Goal: Transaction & Acquisition: Book appointment/travel/reservation

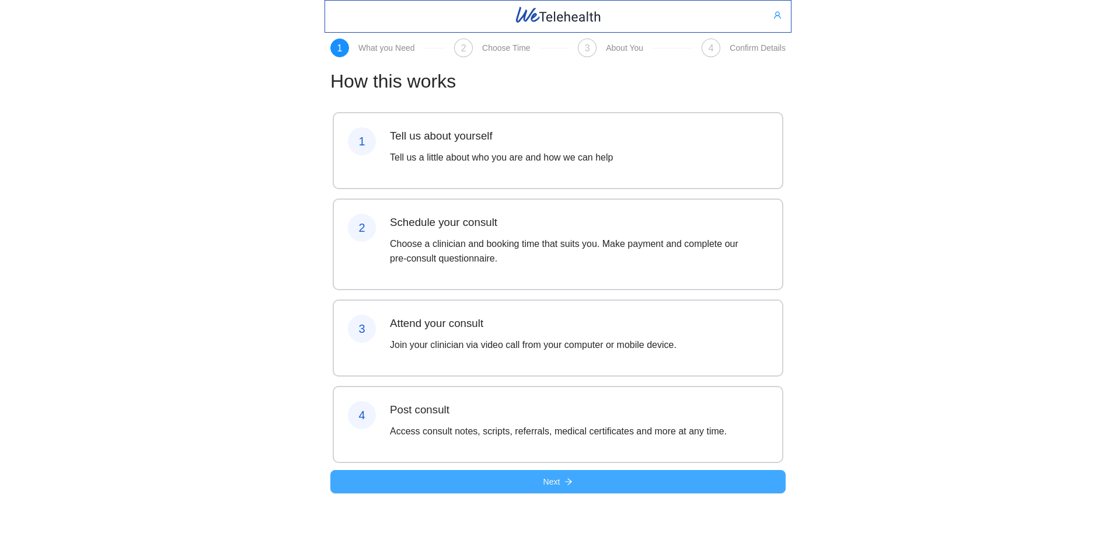
click at [558, 488] on span "Next" at bounding box center [551, 481] width 17 height 13
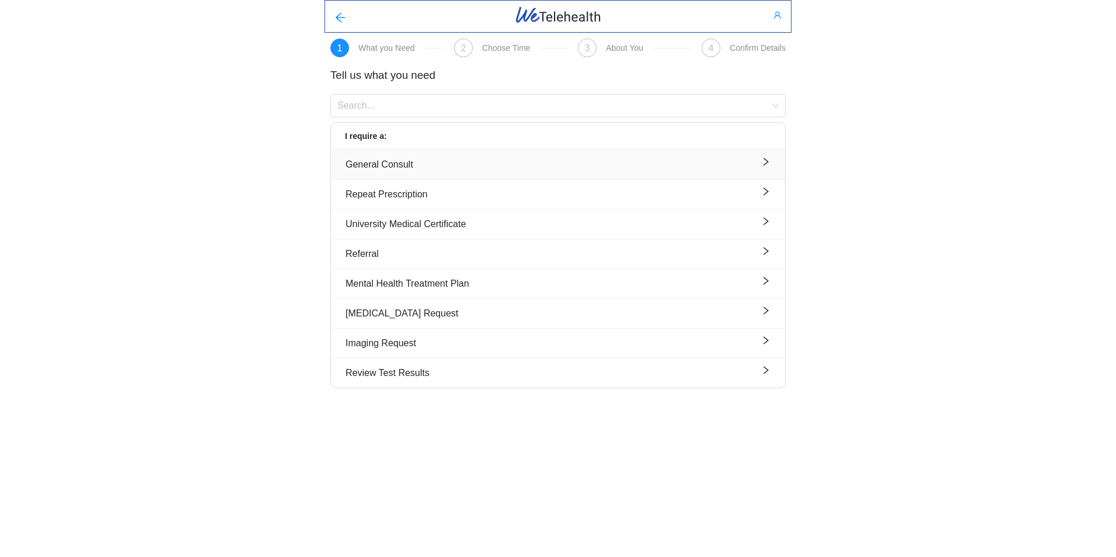
click at [402, 163] on div "General Consult" at bounding box center [558, 164] width 425 height 15
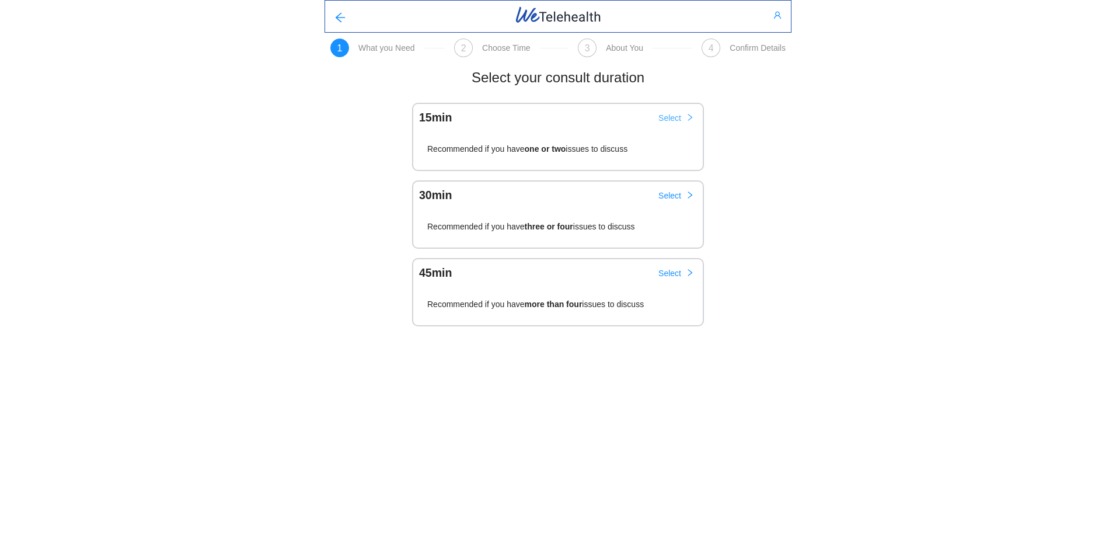
click at [667, 116] on span "Select" at bounding box center [669, 117] width 23 height 13
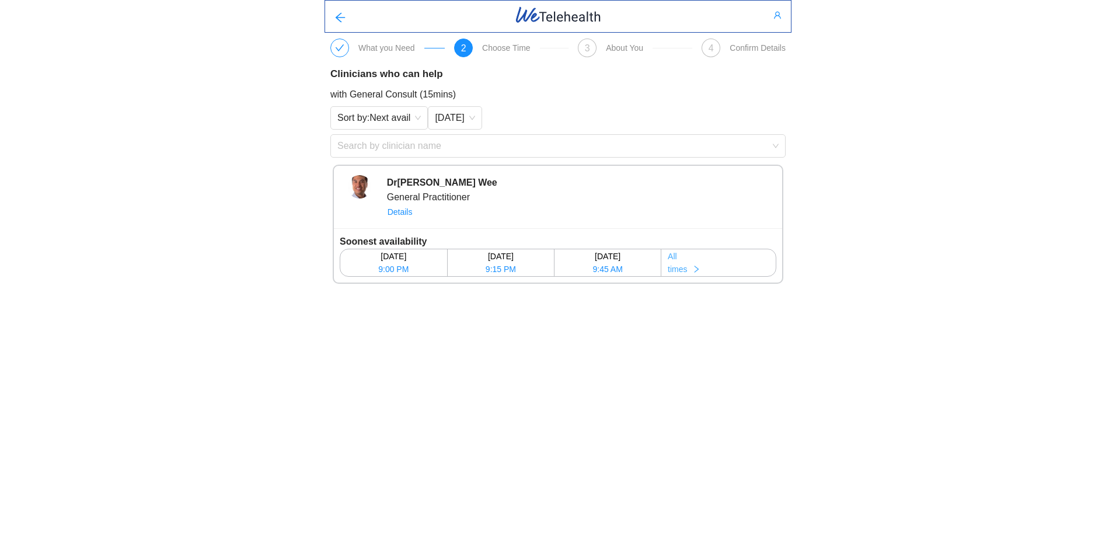
click at [698, 270] on icon "right" at bounding box center [696, 269] width 4 height 7
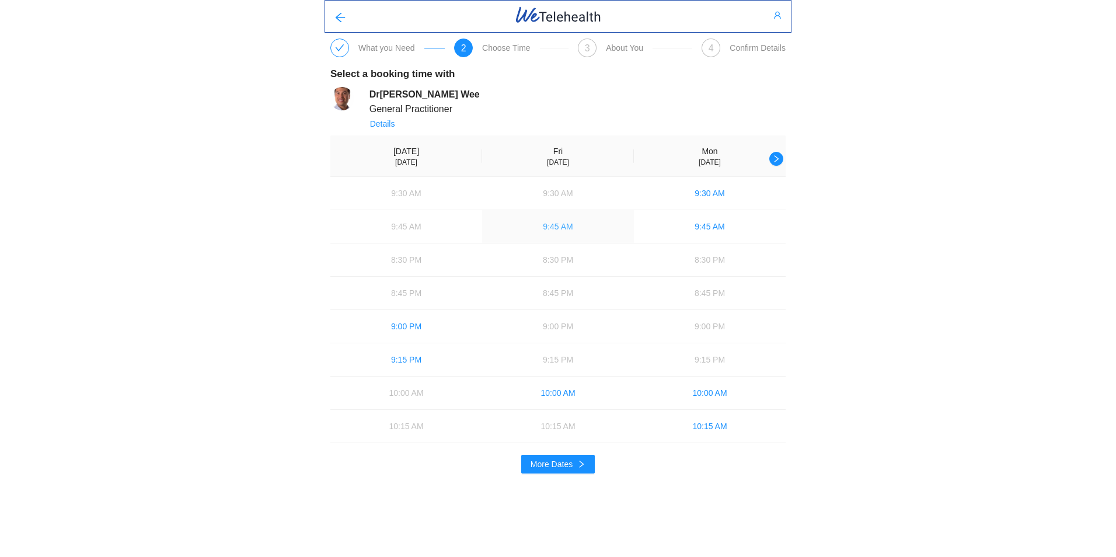
click at [552, 226] on span "9:45 AM" at bounding box center [558, 226] width 30 height 13
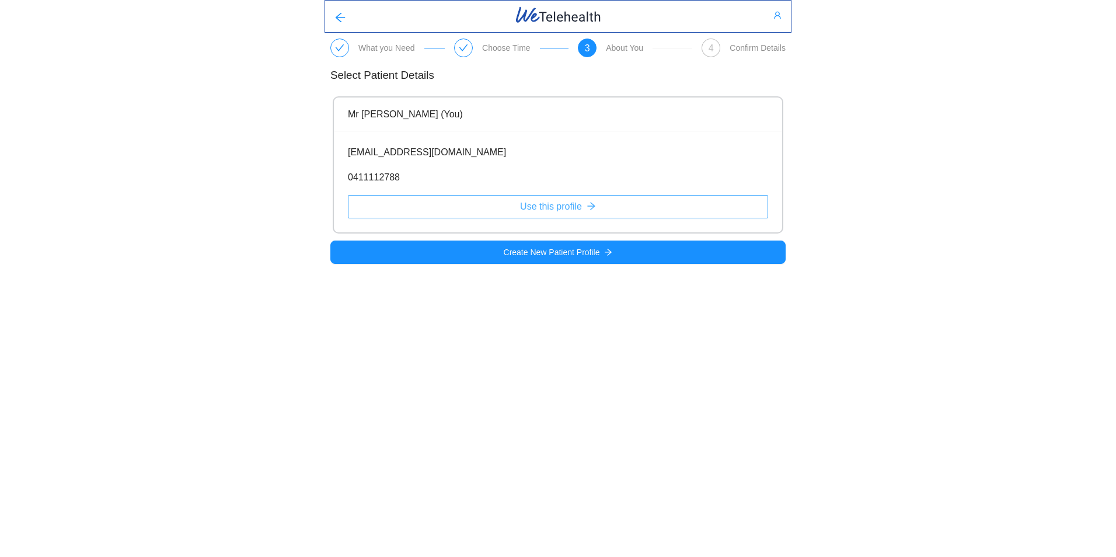
click at [540, 208] on span "Use this profile" at bounding box center [551, 206] width 62 height 15
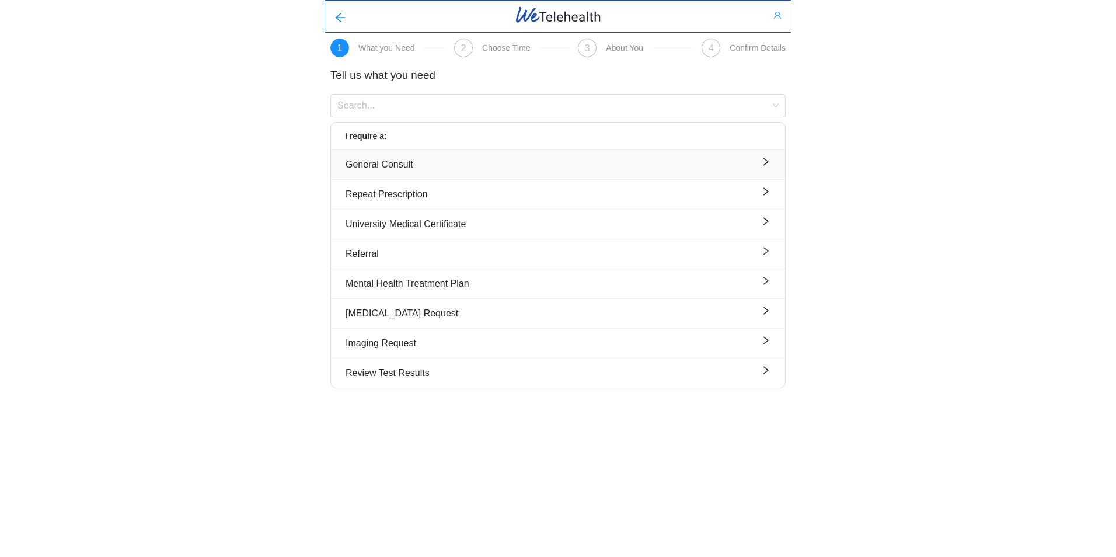
click at [403, 164] on div "General Consult" at bounding box center [558, 164] width 425 height 15
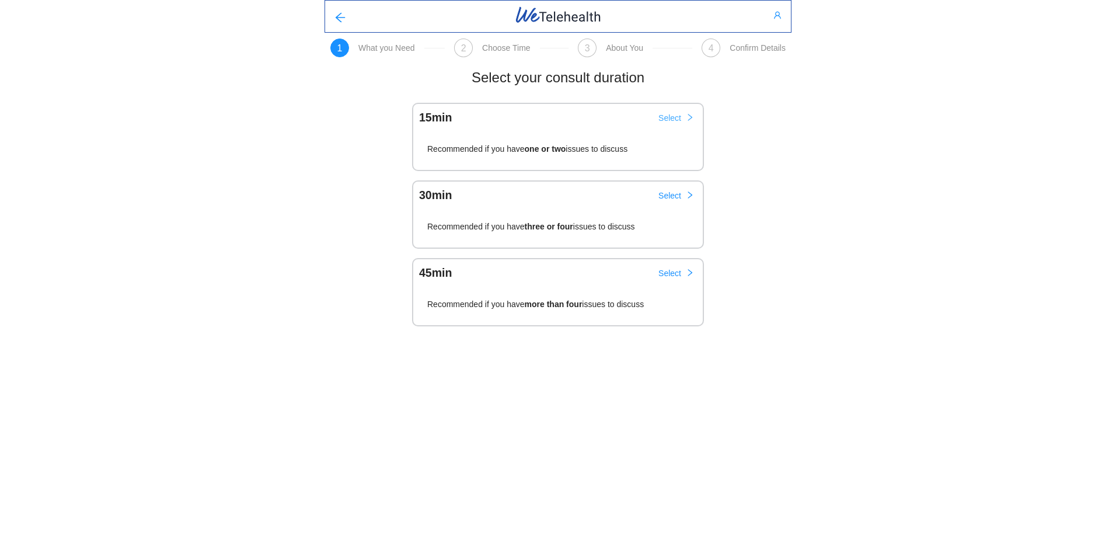
click at [674, 118] on span "Select" at bounding box center [669, 117] width 23 height 13
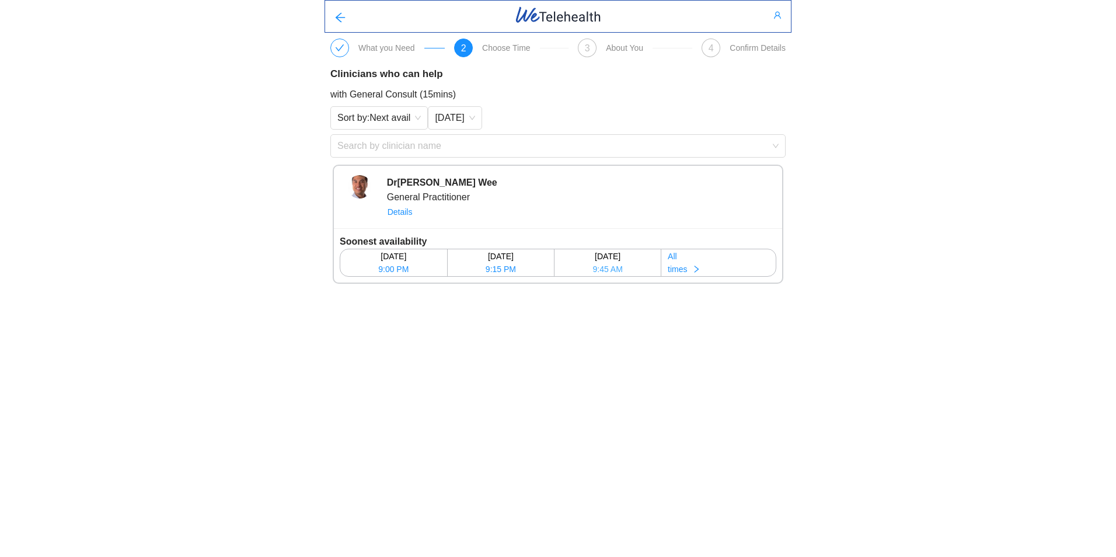
click at [604, 259] on div "[DATE]" at bounding box center [607, 256] width 105 height 13
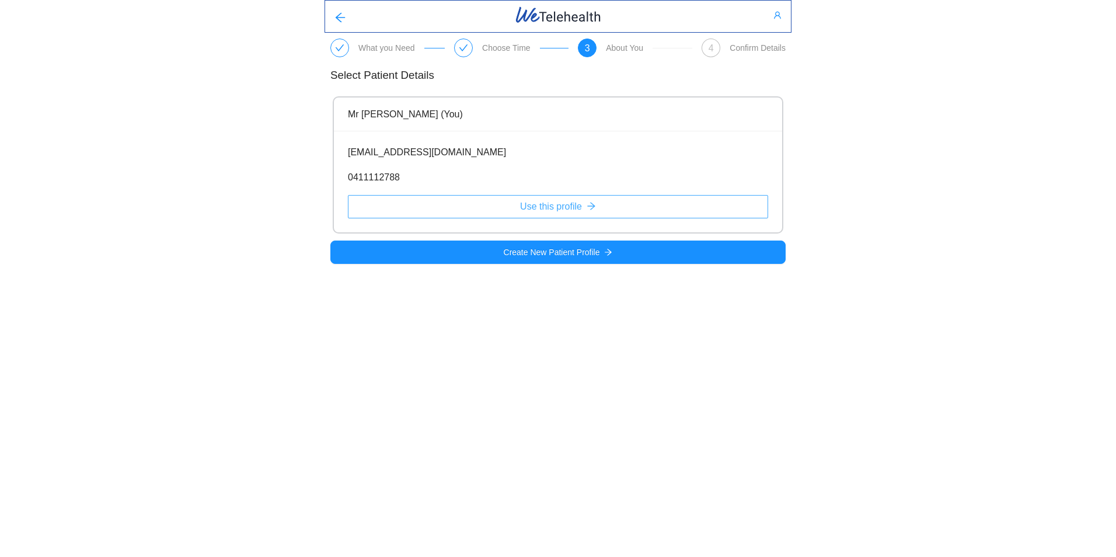
click at [559, 207] on span "Use this profile" at bounding box center [551, 206] width 62 height 15
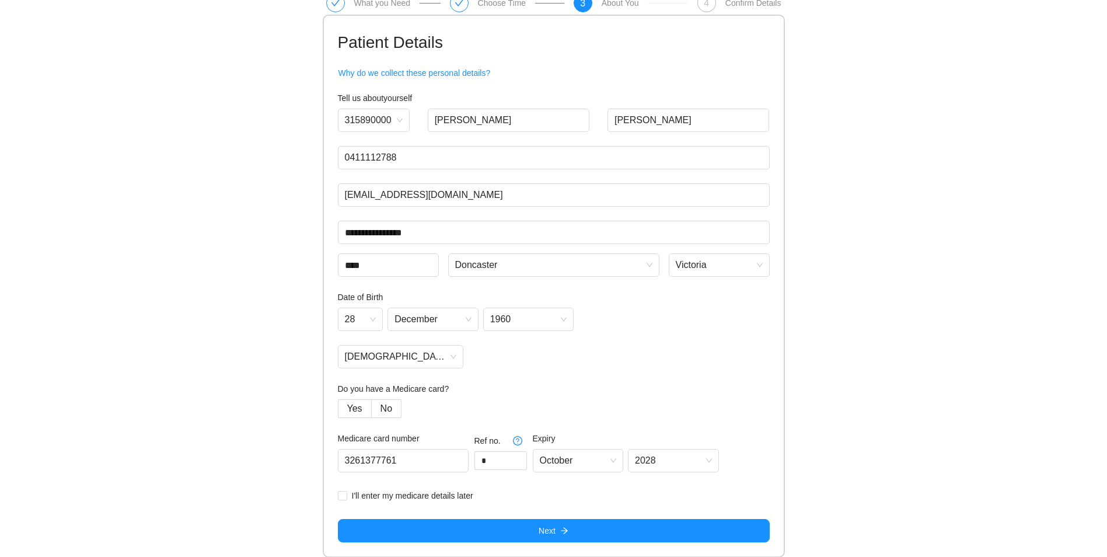
scroll to position [46, 0]
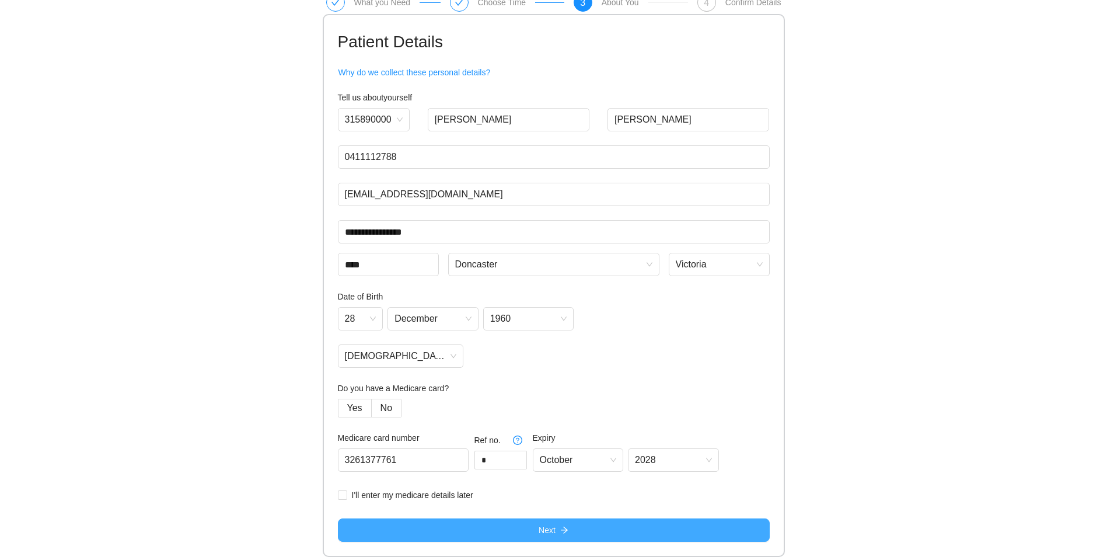
click at [543, 532] on span "Next" at bounding box center [547, 530] width 17 height 13
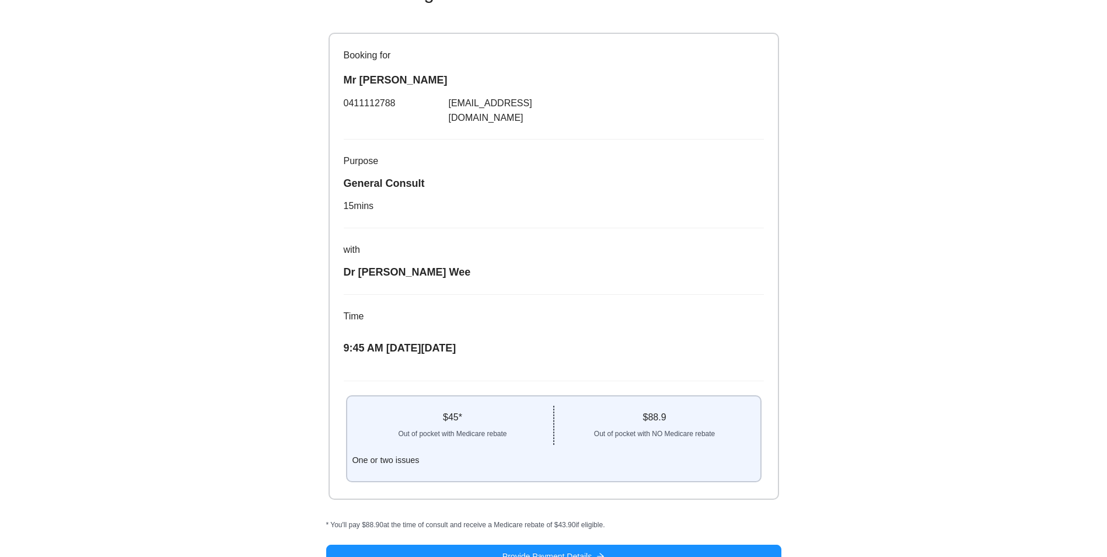
scroll to position [95, 0]
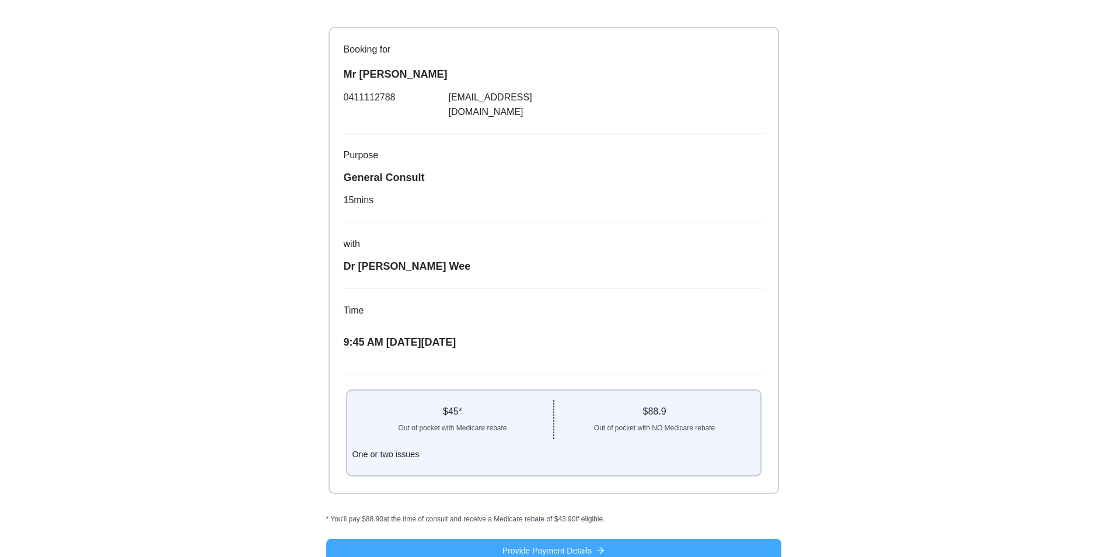
click at [533, 544] on span "Provide Payment Details" at bounding box center [547, 550] width 89 height 13
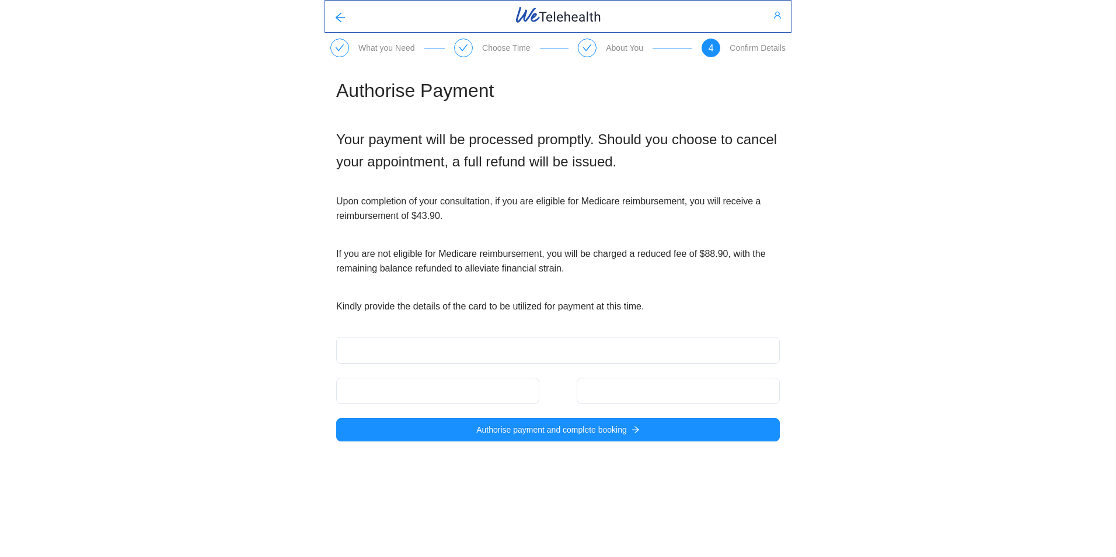
click at [570, 486] on body "What you Need Choose Time About You 4 Confirm Details Authorise Payment Your pa…" at bounding box center [558, 278] width 1116 height 557
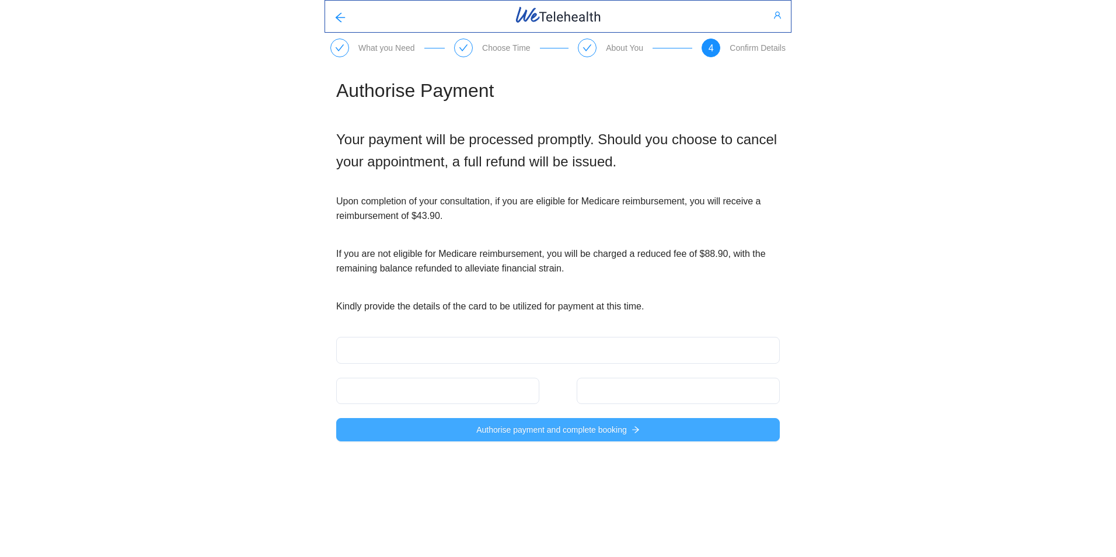
click at [525, 432] on span "Authorise payment and complete booking" at bounding box center [551, 429] width 151 height 13
